Goal: Task Accomplishment & Management: Complete application form

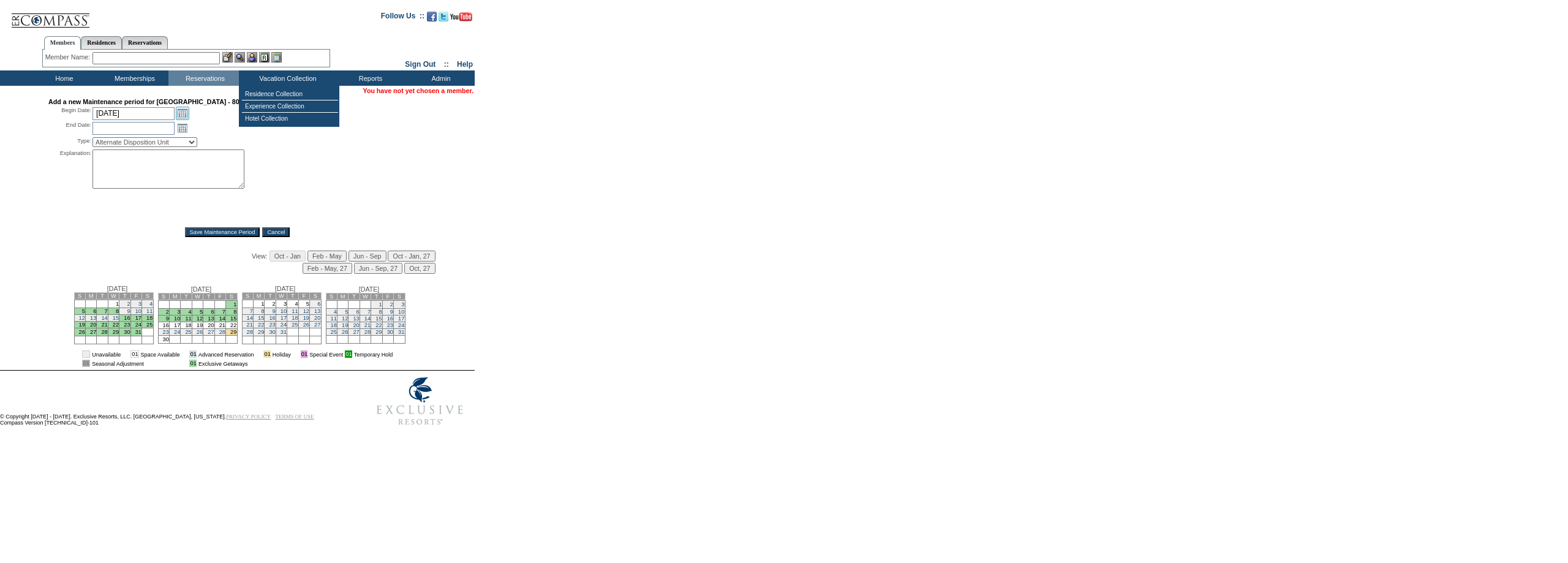
click at [182, 118] on link "Open the calendar popup." at bounding box center [182, 113] width 13 height 13
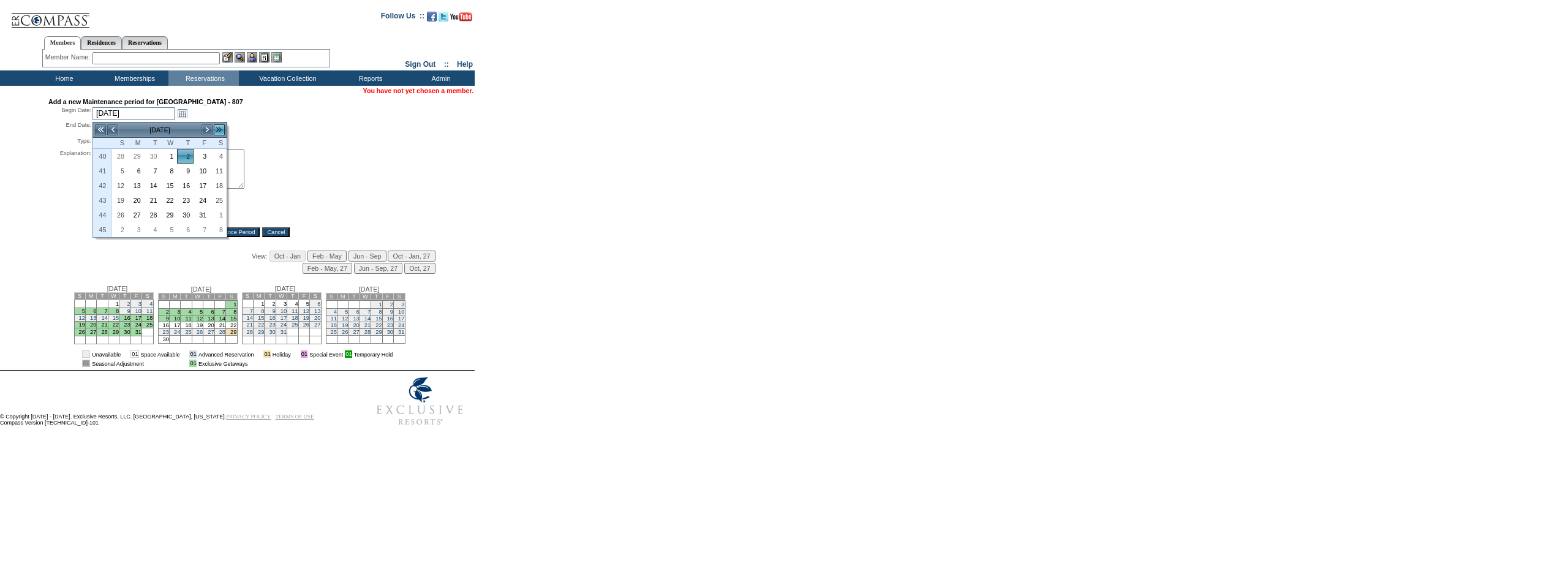
click at [217, 132] on link ">>" at bounding box center [219, 130] width 12 height 12
click at [218, 132] on link ">>" at bounding box center [219, 130] width 12 height 12
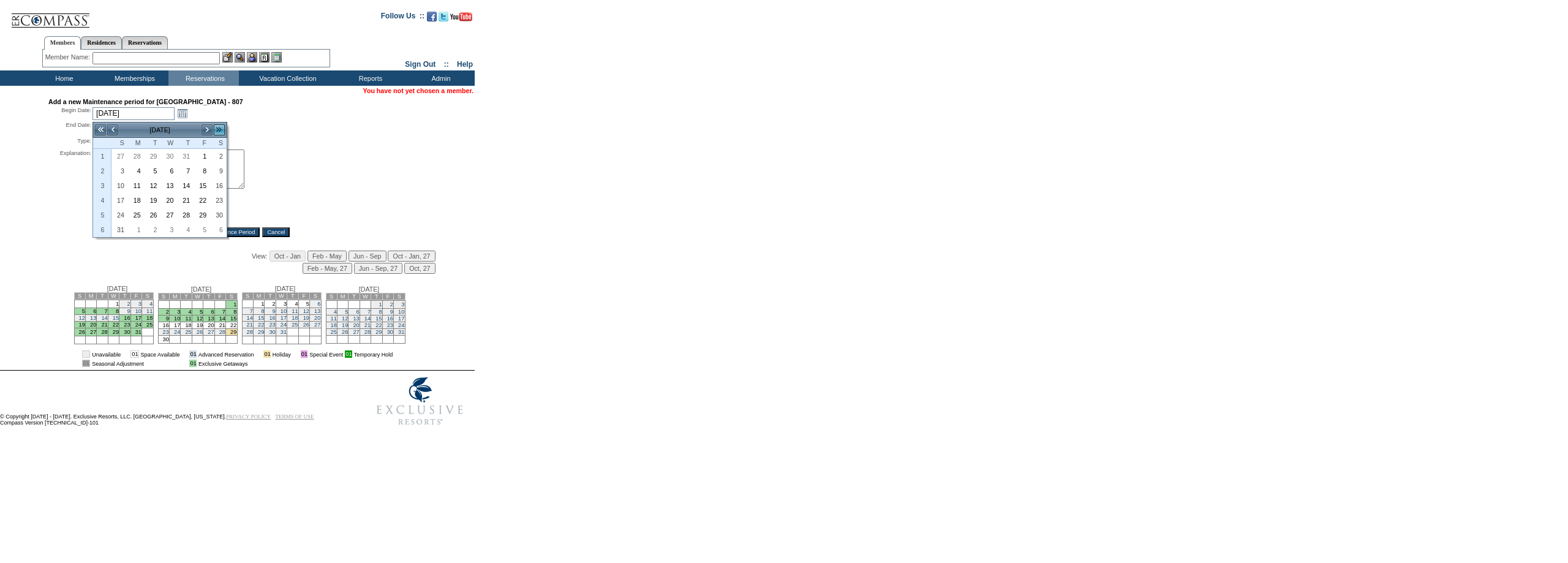
click at [218, 132] on link ">>" at bounding box center [219, 130] width 12 height 12
click at [112, 127] on link "<" at bounding box center [113, 130] width 12 height 12
click at [121, 159] on link "29" at bounding box center [119, 156] width 16 height 13
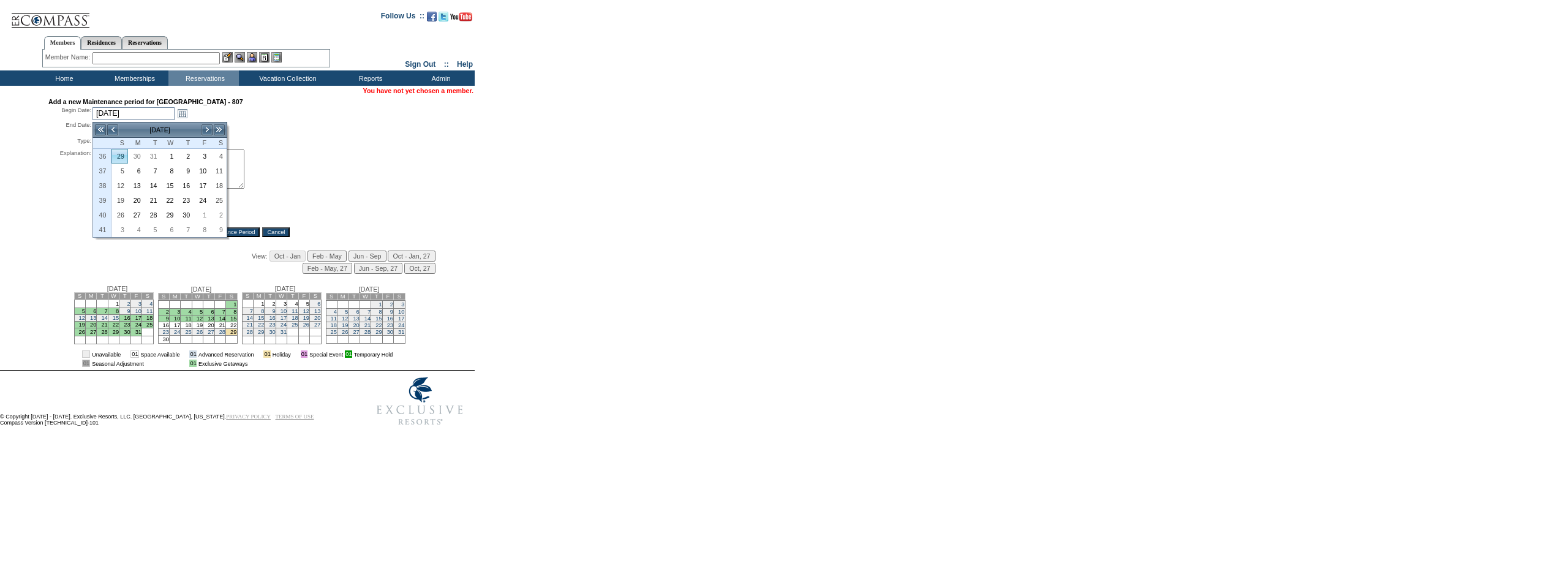
type input "[DATE]"
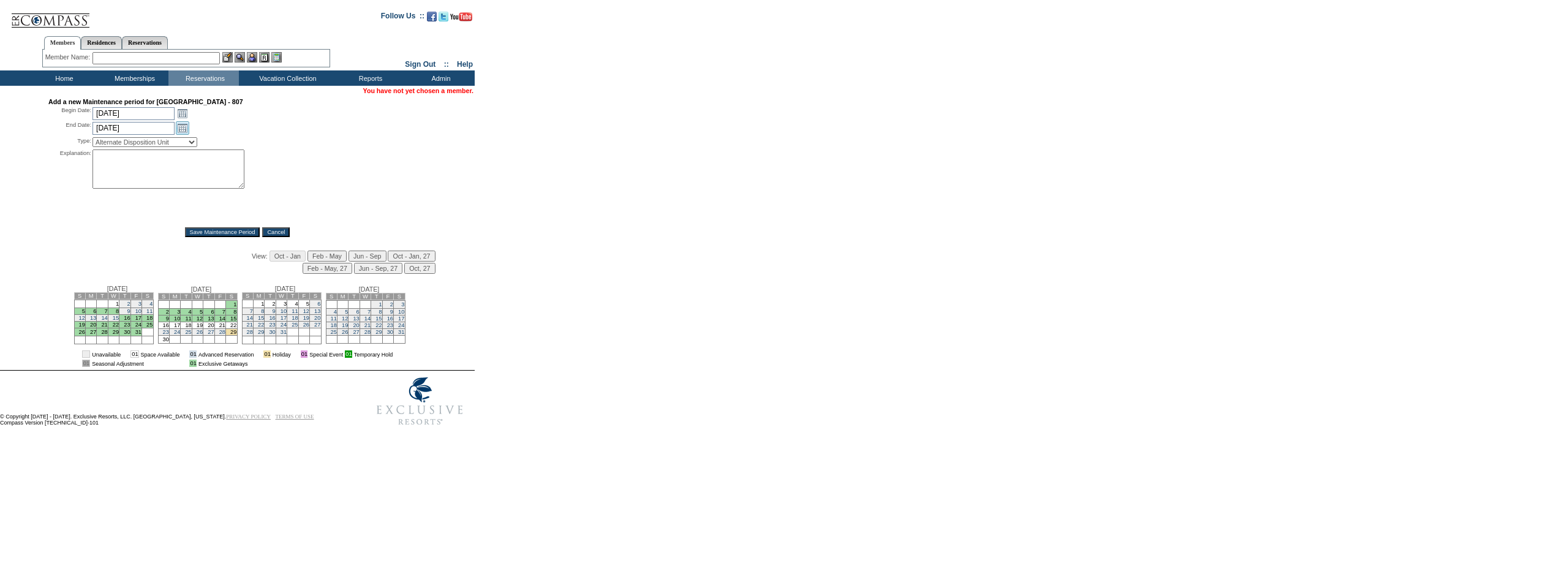
click at [184, 131] on link "Open the calendar popup." at bounding box center [182, 128] width 13 height 13
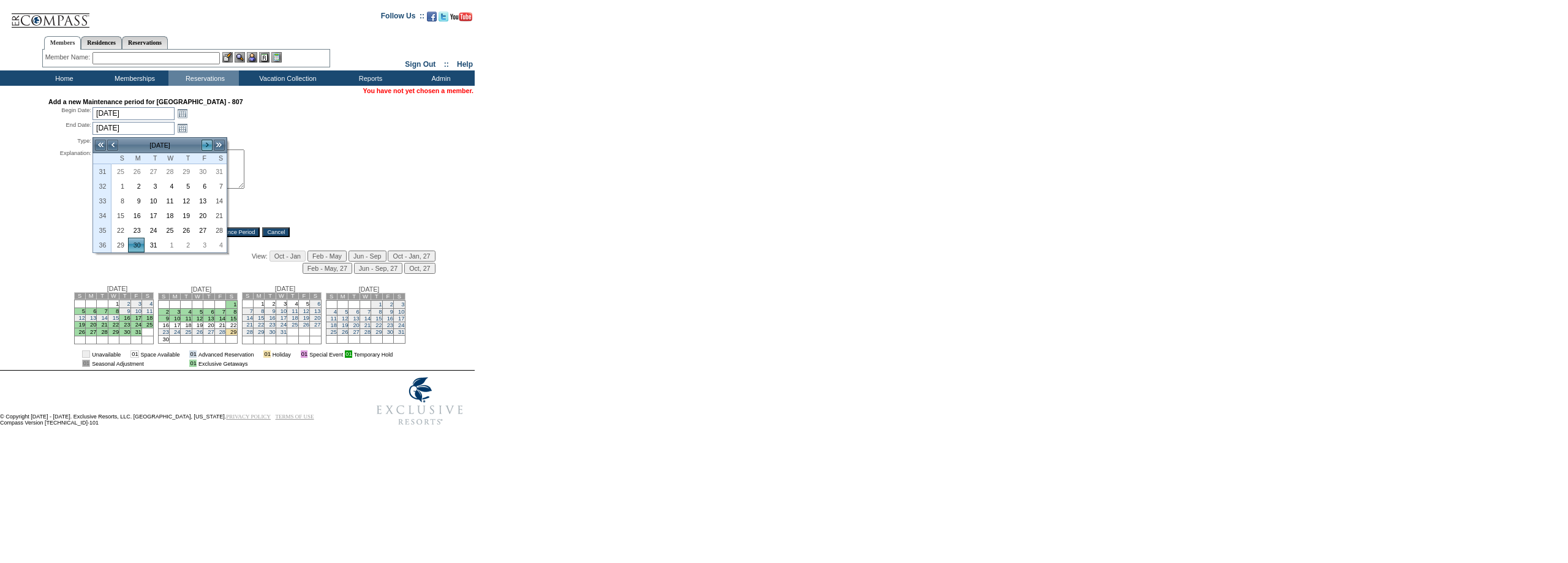
click at [205, 146] on link ">" at bounding box center [207, 145] width 12 height 12
click at [119, 199] on link "12" at bounding box center [119, 201] width 16 height 13
type input "[DATE]"
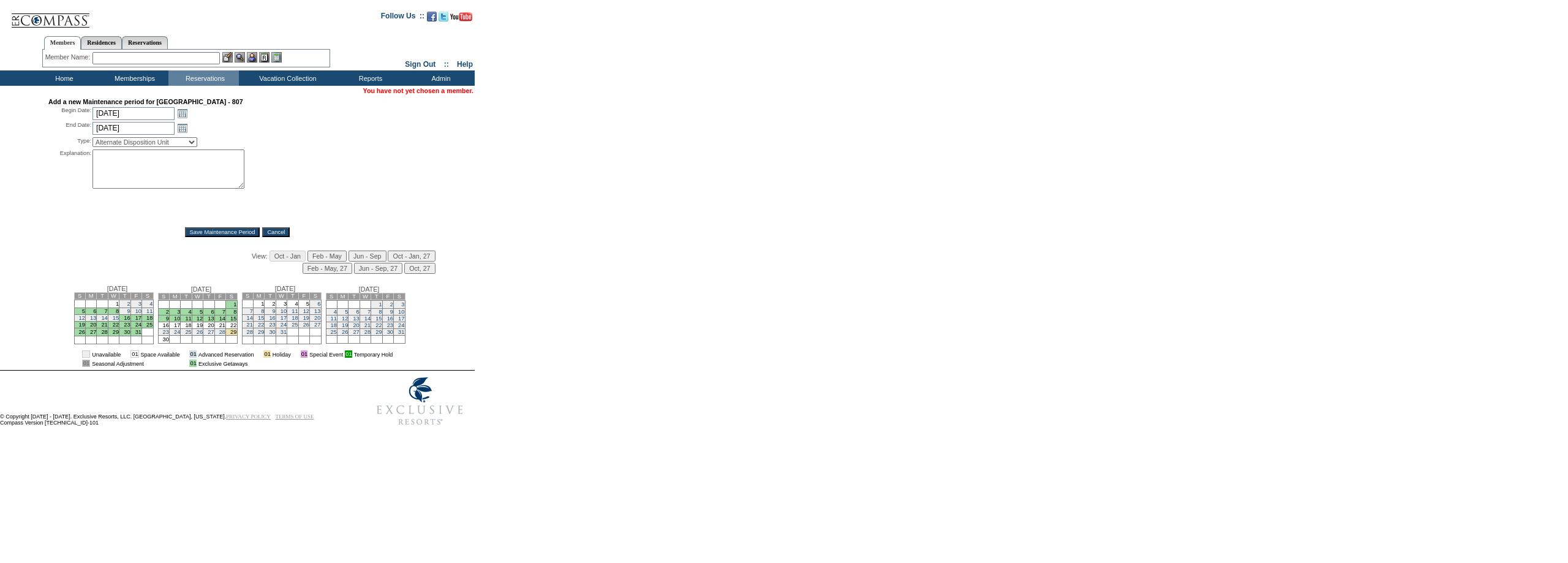
click at [170, 147] on select "Alternate Disposition Unit Business Hold Disposition Exclusive Alliance Partner…" at bounding box center [145, 142] width 105 height 10
select select "PropMaintInventoryRelease"
click at [93, 140] on select "Alternate Disposition Unit Business Hold Disposition Exclusive Alliance Partner…" at bounding box center [145, 142] width 105 height 10
click at [151, 180] on textarea at bounding box center [168, 169] width 152 height 39
type textarea "mm"
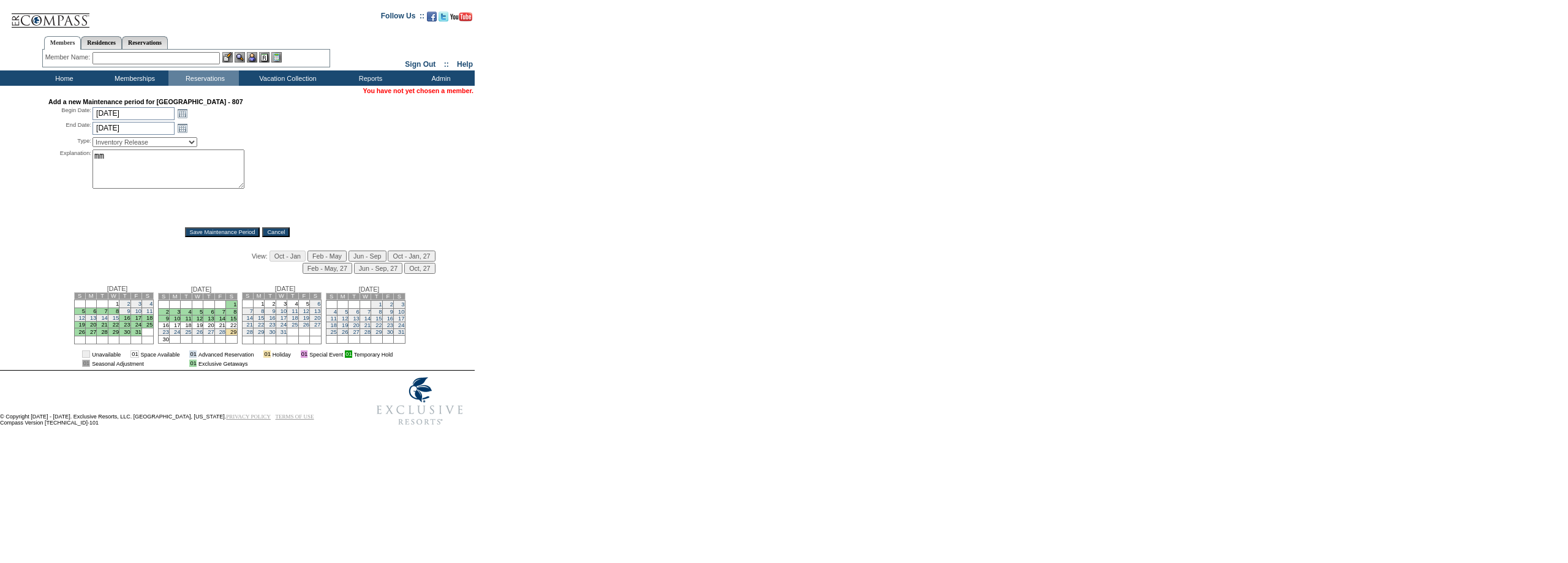
click at [217, 234] on input "Save Maintenance Period" at bounding box center [223, 233] width 76 height 10
click at [183, 117] on link "Open the calendar popup." at bounding box center [182, 113] width 13 height 13
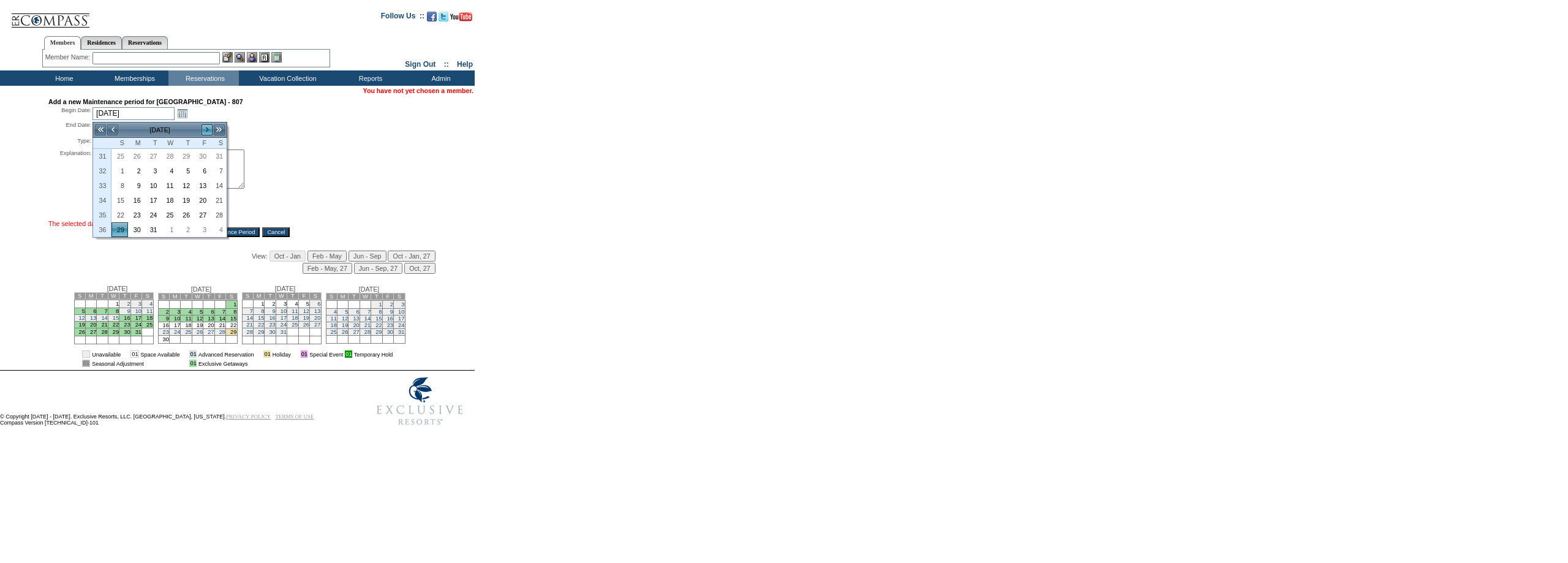
click at [203, 127] on link ">" at bounding box center [207, 130] width 12 height 12
click at [115, 183] on link "12" at bounding box center [119, 186] width 16 height 13
type input "[DATE]"
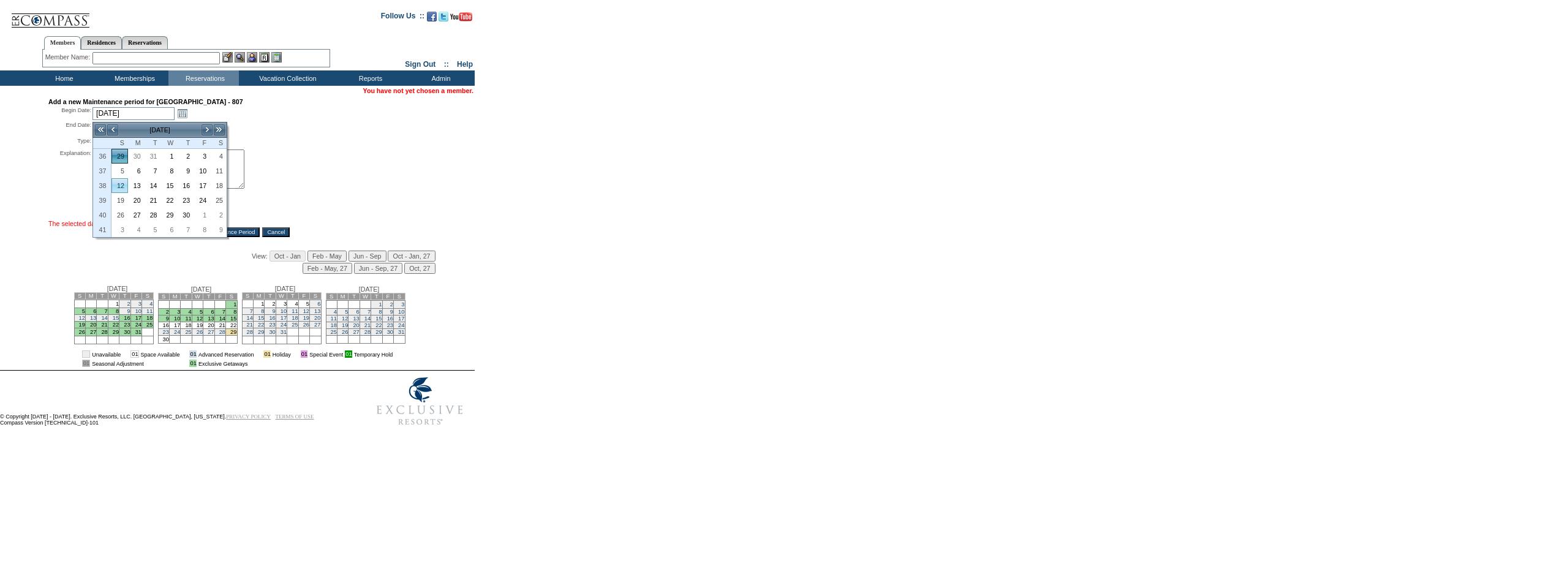
type input "[DATE]"
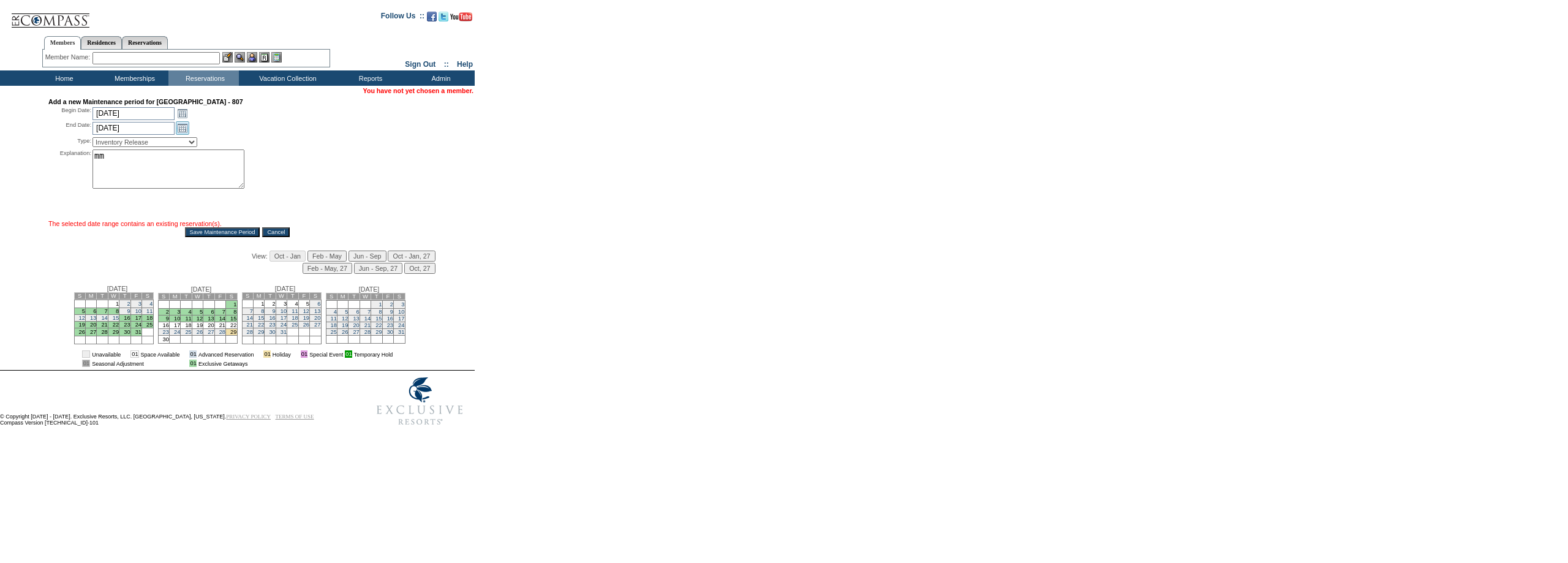
click at [182, 130] on link "Open the calendar popup." at bounding box center [182, 128] width 13 height 13
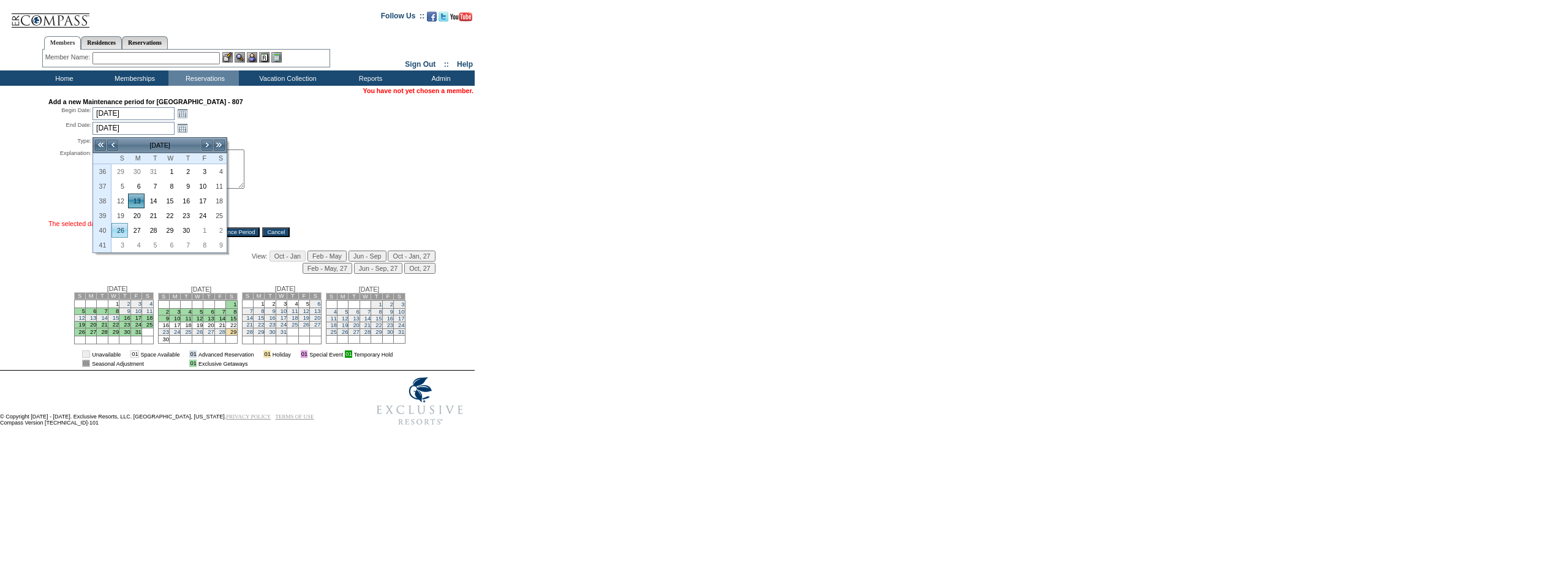
click at [122, 225] on link "26" at bounding box center [119, 230] width 16 height 13
type input "[DATE]"
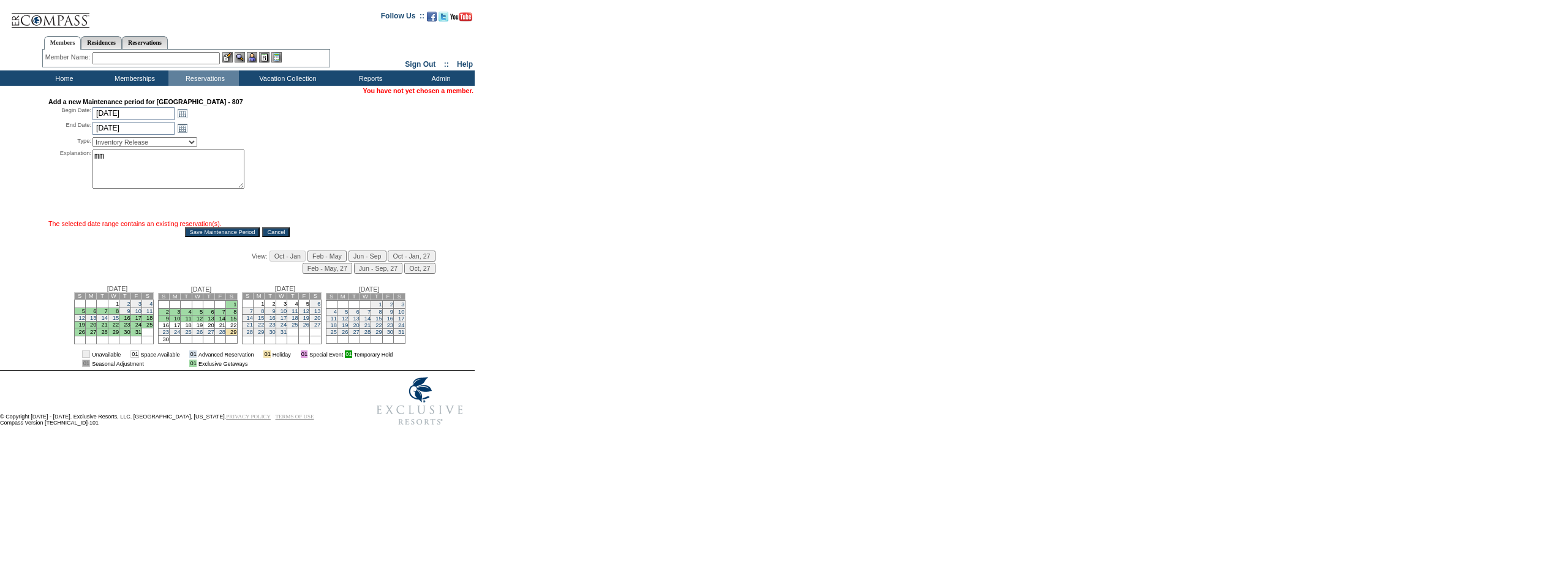
click at [209, 235] on input "Save Maintenance Period" at bounding box center [223, 233] width 76 height 10
click at [186, 117] on link "Open the calendar popup." at bounding box center [182, 113] width 13 height 13
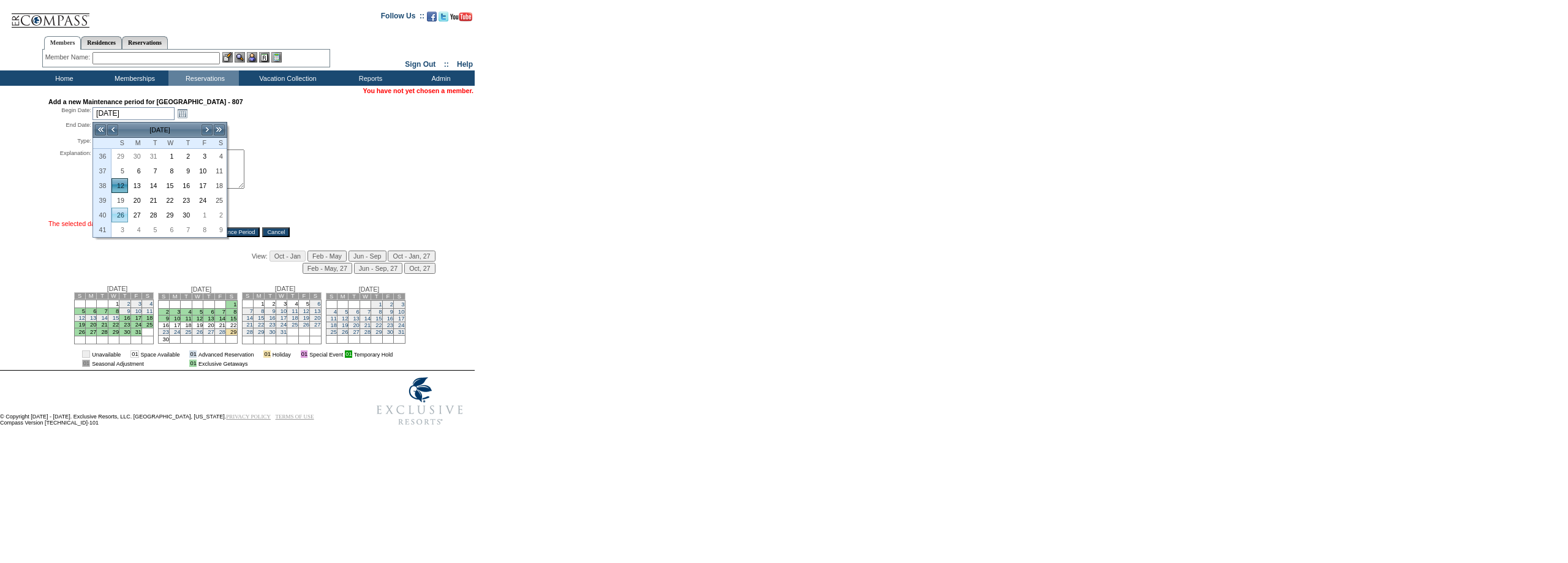
click at [122, 217] on link "26" at bounding box center [119, 215] width 16 height 13
type input "[DATE]"
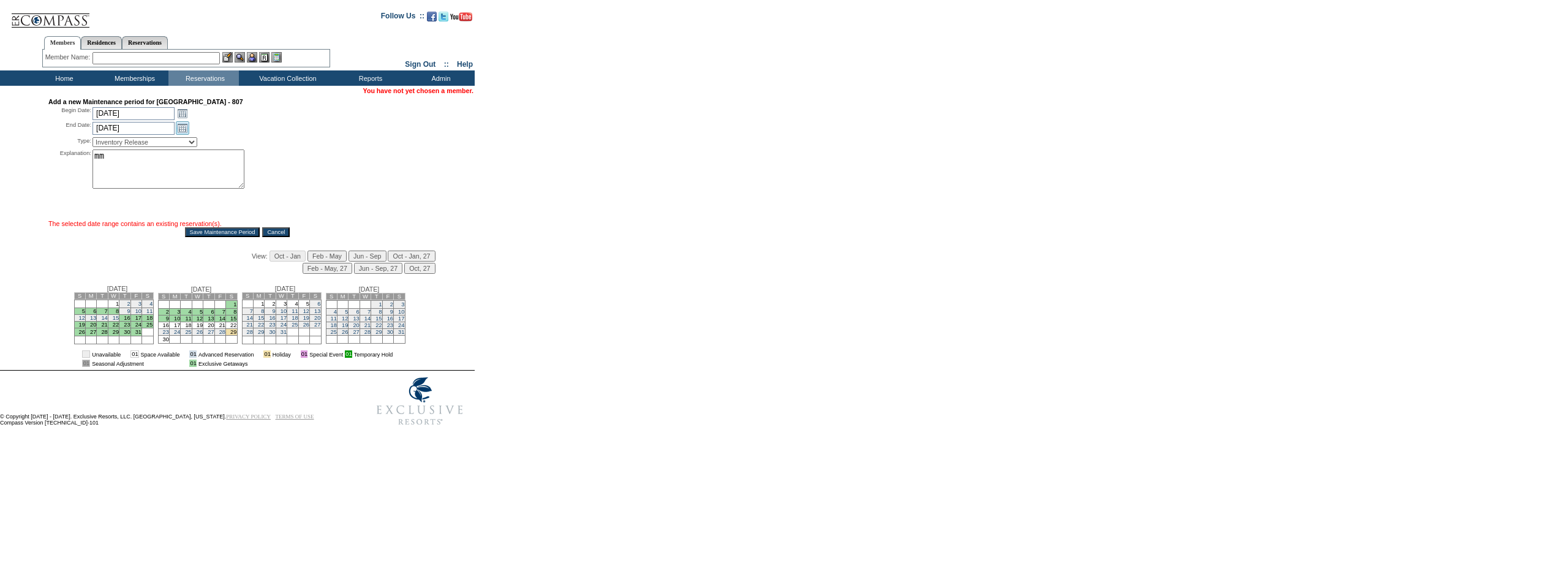
click at [184, 135] on link "Open the calendar popup." at bounding box center [182, 128] width 13 height 13
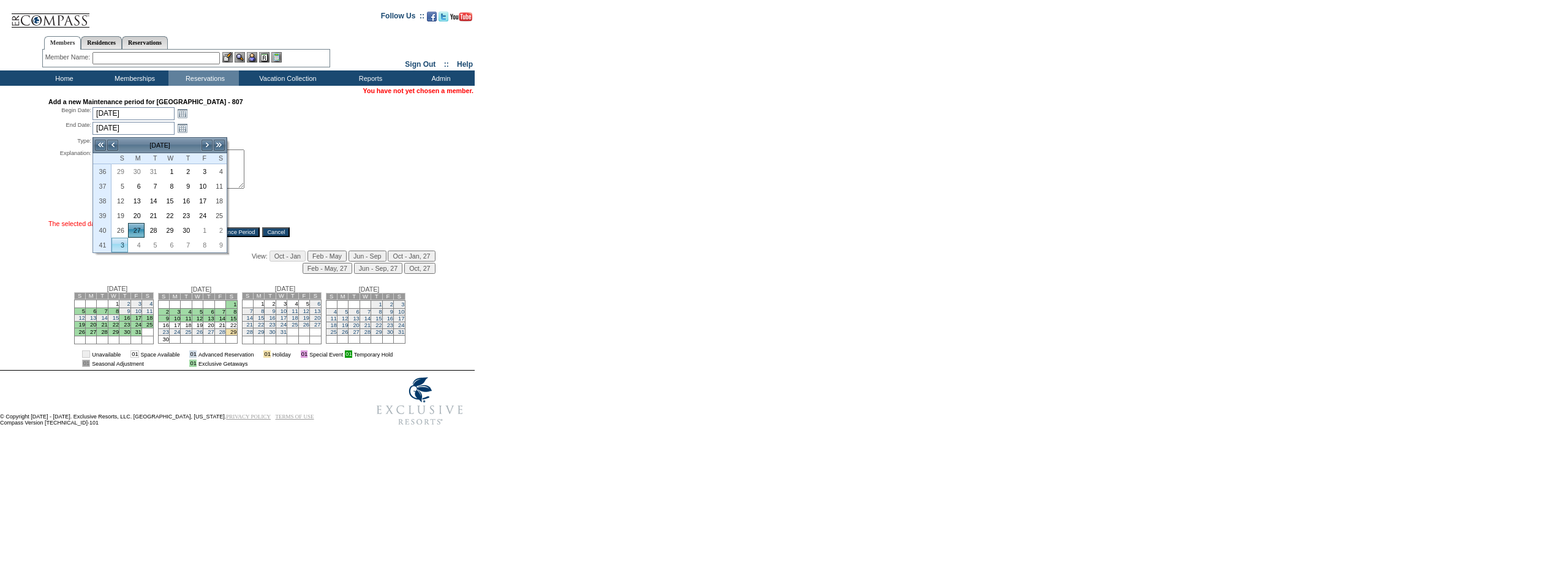
click at [118, 247] on link "3" at bounding box center [119, 245] width 16 height 13
type input "[DATE]"
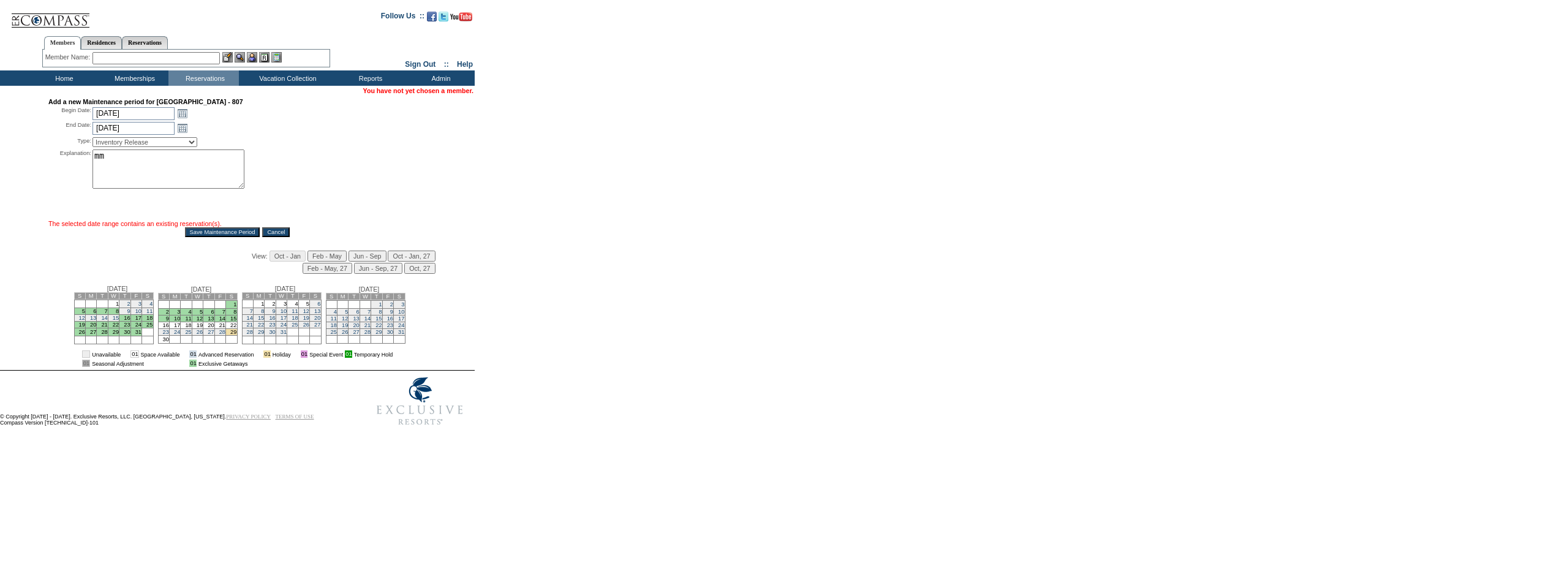
click at [204, 235] on input "Save Maintenance Period" at bounding box center [223, 233] width 76 height 10
